Goal: Register for event/course

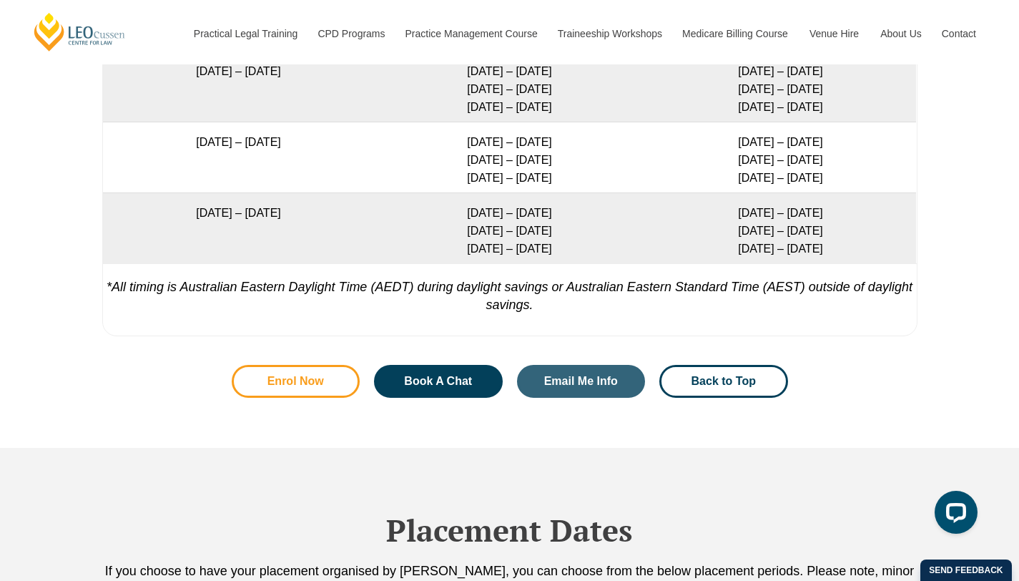
scroll to position [2967, 0]
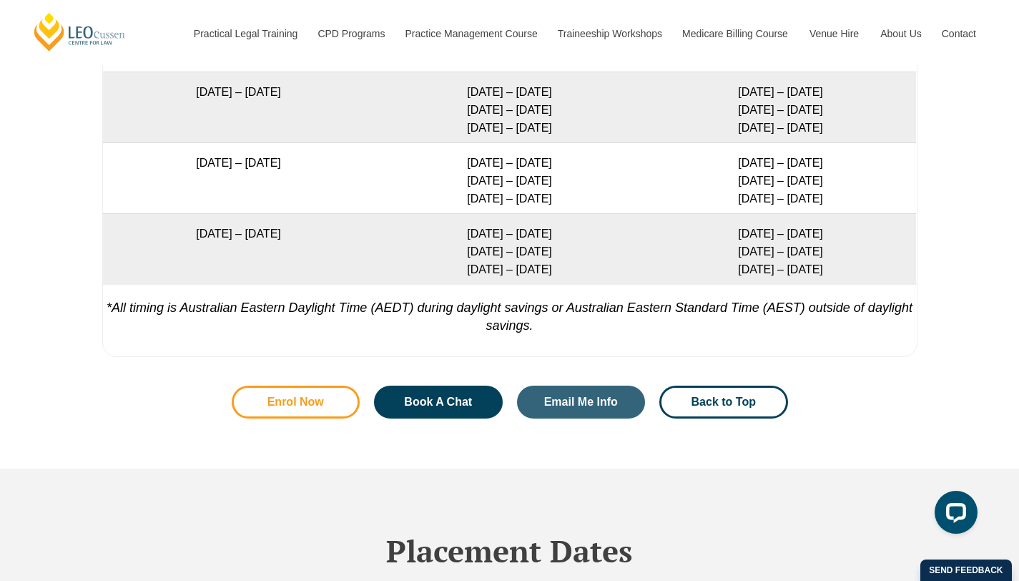
click at [302, 405] on span "Enrol Now" at bounding box center [296, 401] width 57 height 11
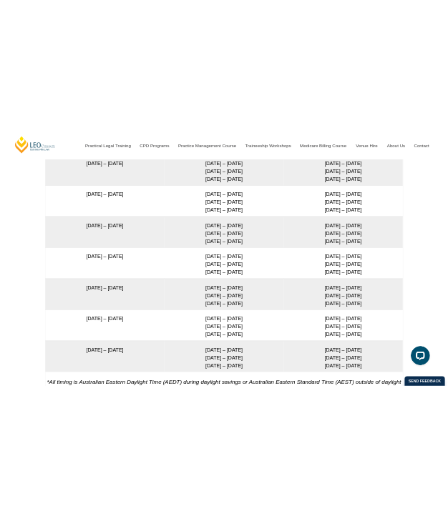
scroll to position [2593, 0]
